Goal: Information Seeking & Learning: Understand process/instructions

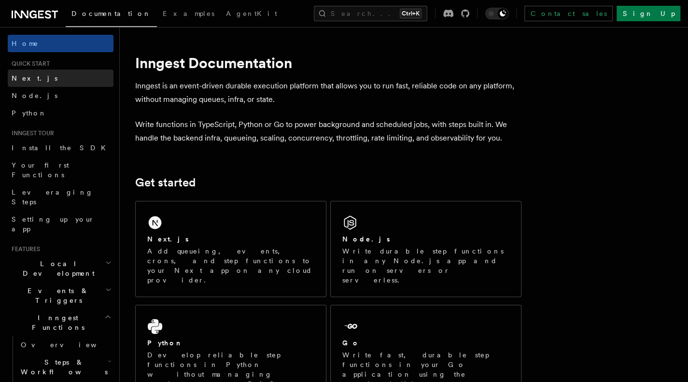
click at [16, 75] on span "Next.js" at bounding box center [35, 78] width 46 height 8
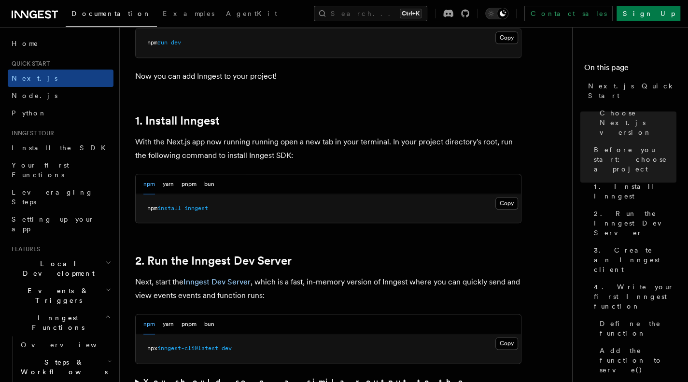
scroll to position [497, 0]
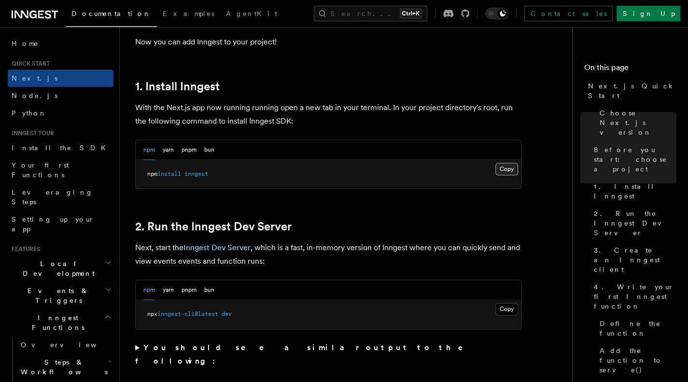
click at [512, 168] on button "Copy Copied" at bounding box center [506, 169] width 23 height 13
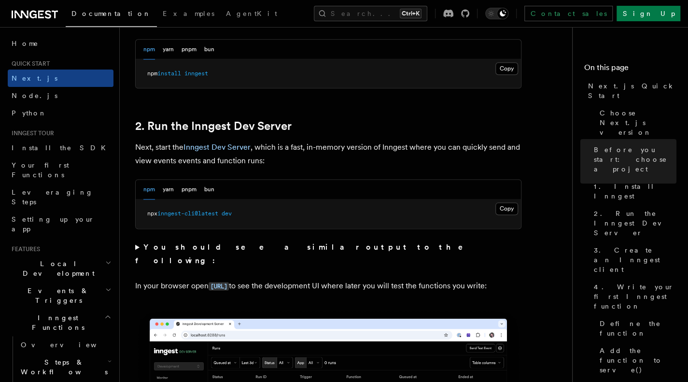
scroll to position [615, 0]
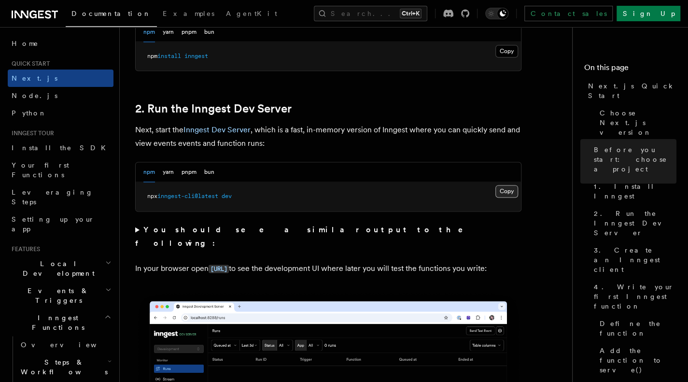
click at [506, 187] on button "Copy Copied" at bounding box center [506, 191] width 23 height 13
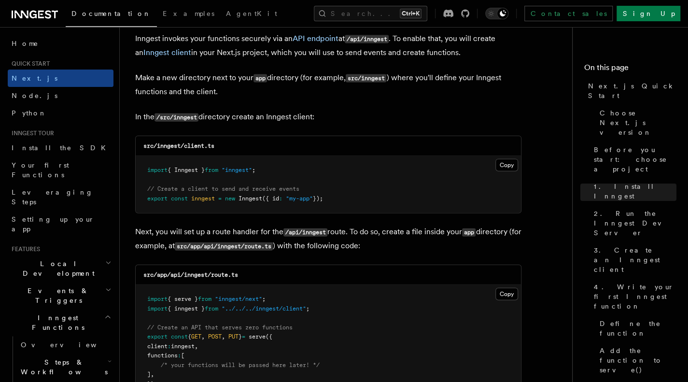
scroll to position [1146, 0]
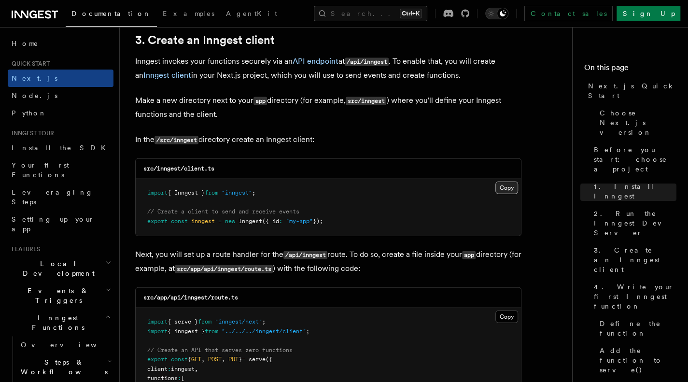
click at [501, 185] on button "Copy Copied" at bounding box center [506, 188] width 23 height 13
drag, startPoint x: 298, startPoint y: 187, endPoint x: 144, endPoint y: 192, distance: 154.1
click at [144, 192] on pre "import { Inngest } from "inngest" ; // Create a client to send and receive even…" at bounding box center [328, 207] width 385 height 57
copy span "import { Inngest } from "inngest" ;"
click at [506, 186] on button "Copy Copied" at bounding box center [506, 188] width 23 height 13
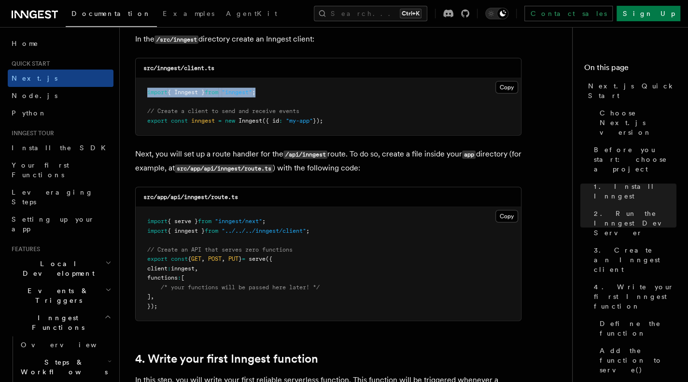
scroll to position [1264, 0]
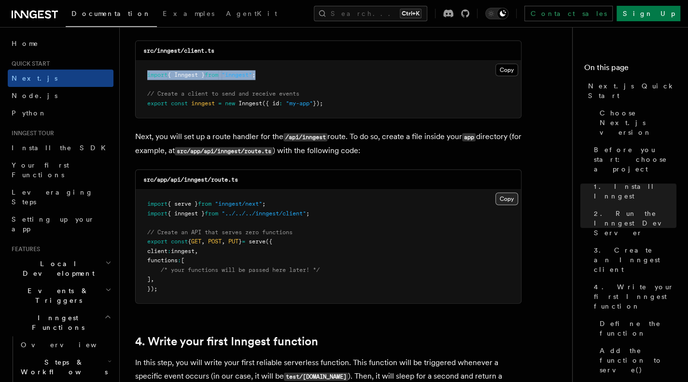
click at [507, 195] on button "Copy Copied" at bounding box center [506, 199] width 23 height 13
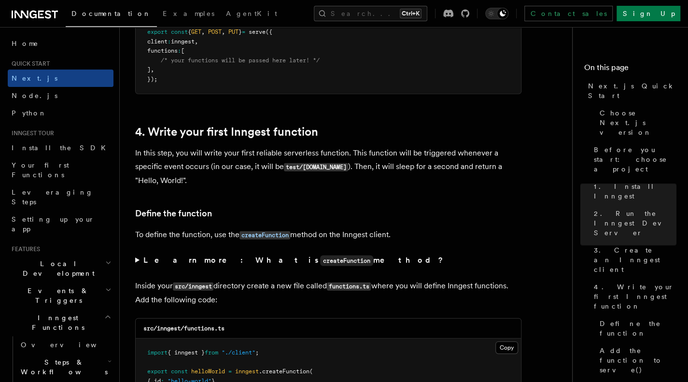
scroll to position [1628, 0]
